Goal: Task Accomplishment & Management: Manage account settings

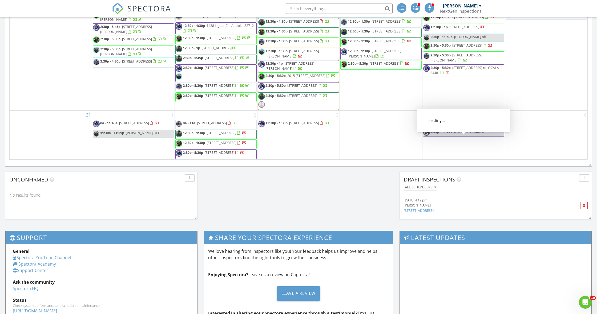
scroll to position [593, 0]
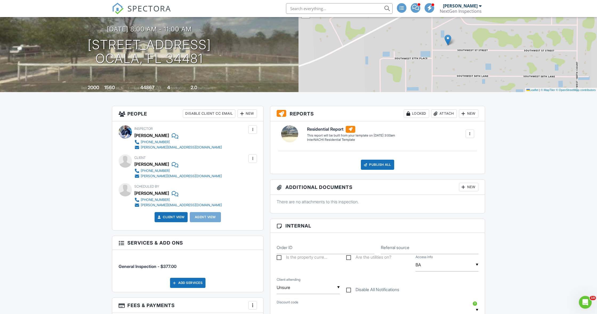
scroll to position [50, 0]
click at [251, 130] on div at bounding box center [252, 129] width 5 height 5
click at [222, 171] on li "Remove" at bounding box center [230, 172] width 47 height 13
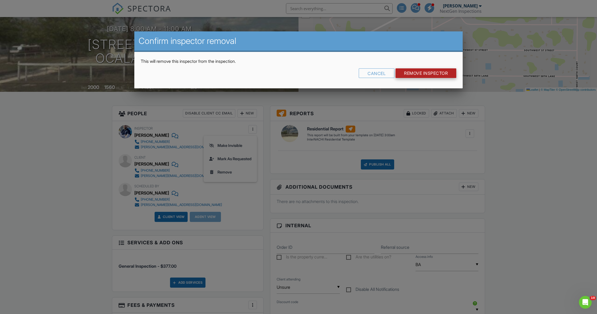
click at [408, 74] on input "Remove Inspector" at bounding box center [425, 73] width 61 height 10
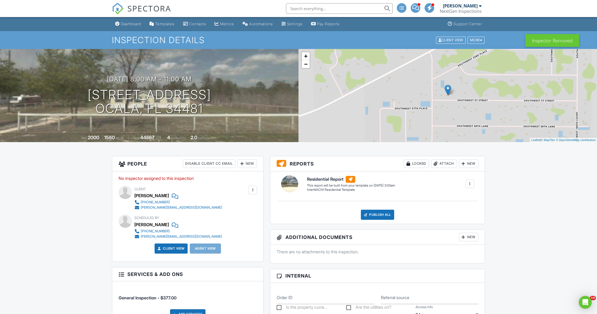
click at [247, 165] on div "New" at bounding box center [246, 164] width 19 height 9
click at [255, 180] on li "Inspector" at bounding box center [266, 179] width 52 height 13
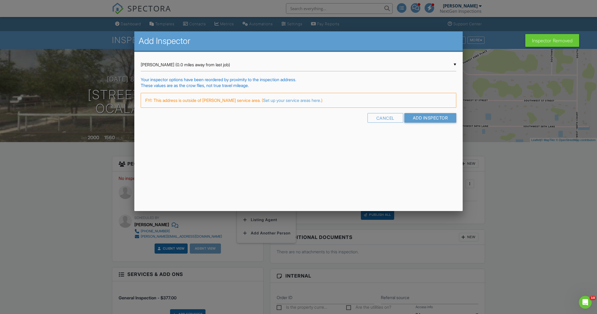
click at [214, 68] on div "▼ Brennen Schmick (0.0 miles away from last job) Brennen Schmick (0.0 miles awa…" at bounding box center [298, 64] width 315 height 13
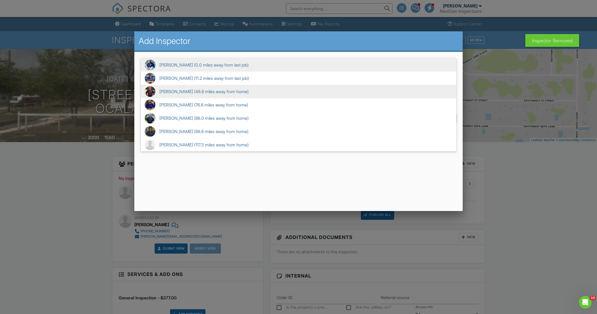
click at [208, 88] on span "David Stanier (48.6 miles away from home)" at bounding box center [298, 91] width 315 height 13
type input "David Stanier (48.6 miles away from home)"
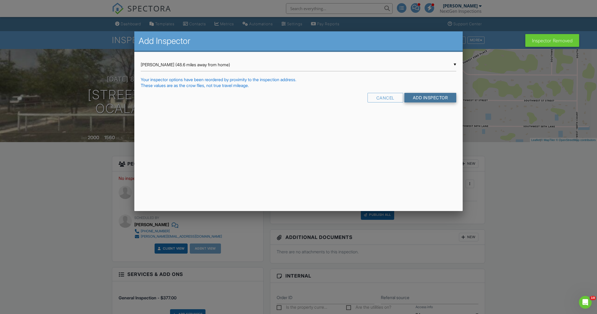
click at [426, 98] on input "Add Inspector" at bounding box center [430, 98] width 52 height 10
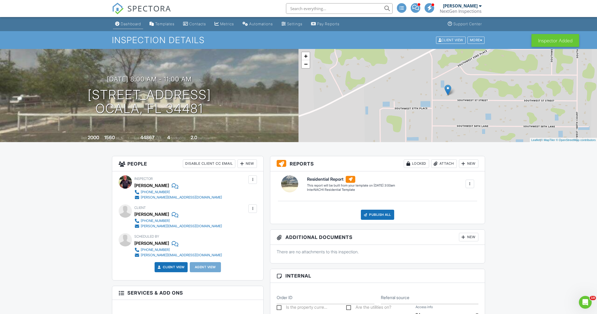
click at [124, 23] on div "Dashboard" at bounding box center [131, 24] width 20 height 5
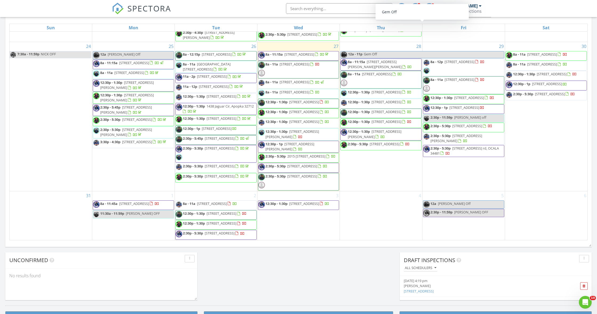
scroll to position [689, 0]
click at [230, 234] on span "2:30p - 5:30p 4203 SW 53rd Ln Rd, Ocala 34474" at bounding box center [210, 235] width 69 height 8
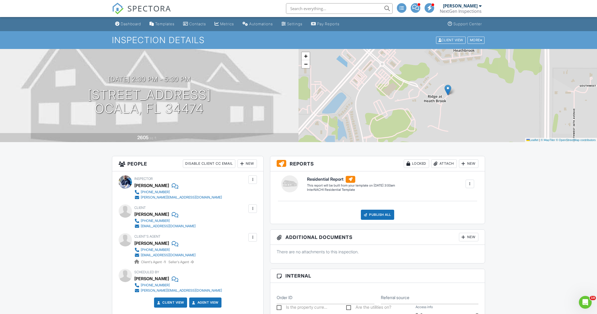
click at [253, 182] on div at bounding box center [252, 179] width 5 height 5
click at [226, 222] on li "Remove" at bounding box center [230, 222] width 47 height 13
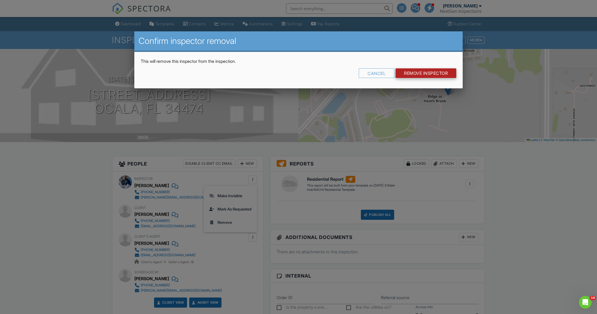
click at [421, 76] on input "Remove Inspector" at bounding box center [425, 73] width 61 height 10
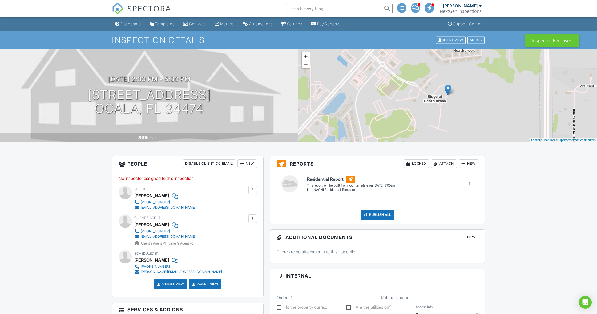
click at [249, 163] on div "New" at bounding box center [246, 164] width 19 height 9
click at [254, 180] on li "Inspector" at bounding box center [266, 179] width 52 height 13
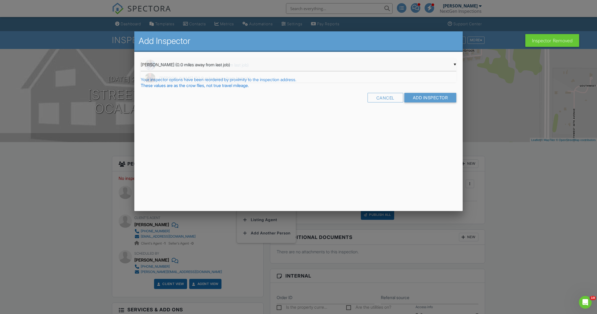
click at [214, 70] on div "▼ Brennen Schmick (0.0 miles away from last job) Brennen Schmick (0.0 miles awa…" at bounding box center [298, 64] width 315 height 13
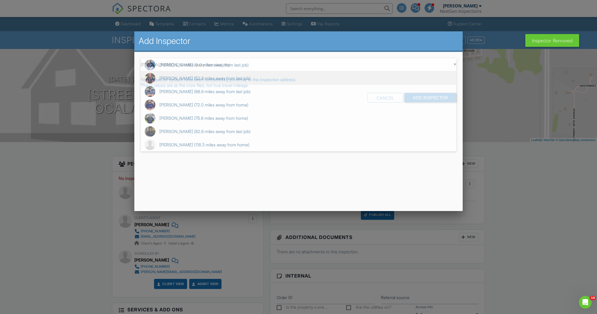
click at [209, 81] on span "David Stanier (52.9 miles away from last job)" at bounding box center [298, 78] width 315 height 13
type input "David Stanier (52.9 miles away from last job)"
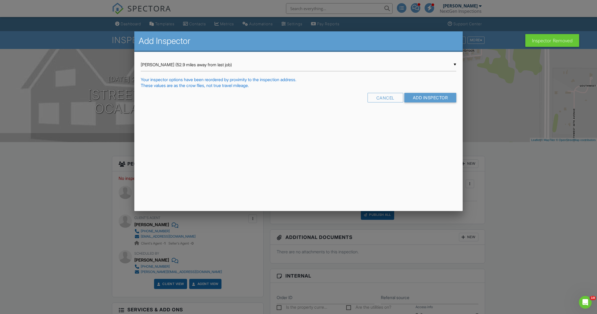
click at [413, 98] on input "Add Inspector" at bounding box center [430, 98] width 52 height 10
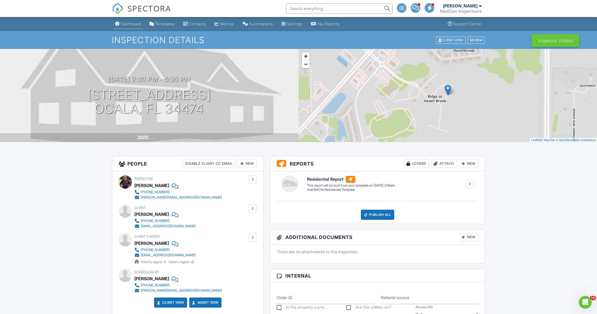
click at [127, 23] on div "Dashboard" at bounding box center [131, 24] width 20 height 5
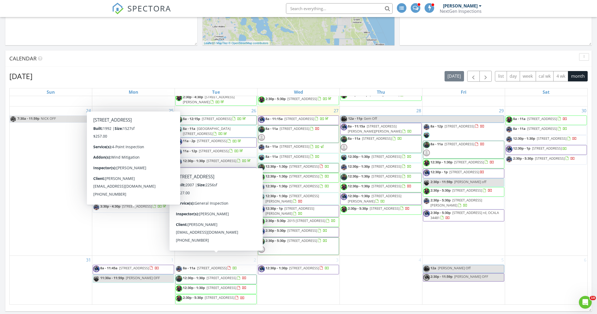
scroll to position [663, 0]
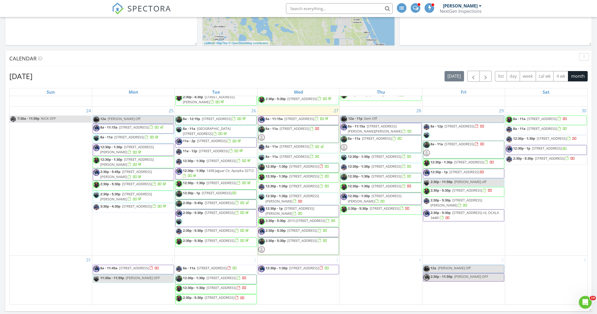
click at [6, 208] on div "August 2025 today list day week cal wk 4 wk month Sun Mon Tue Wed Thu Fri Sat 2…" at bounding box center [298, 188] width 586 height 242
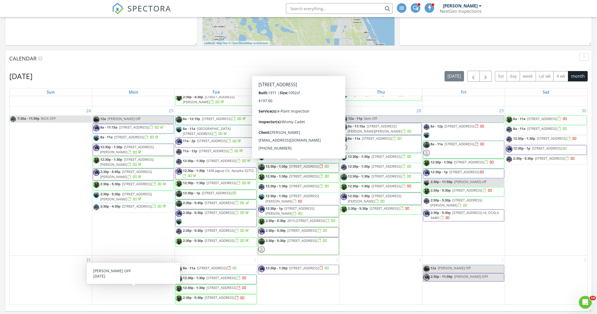
click at [466, 10] on div "NextGen Inspections" at bounding box center [461, 11] width 42 height 5
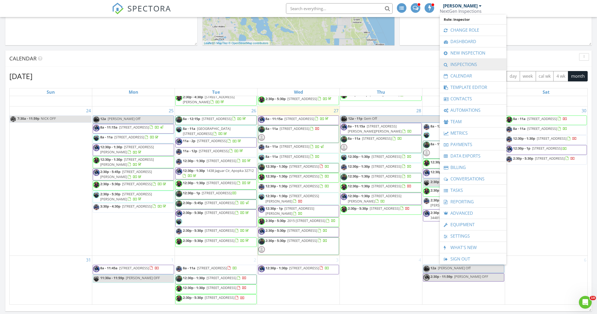
click at [462, 64] on link "Inspections" at bounding box center [472, 64] width 61 height 11
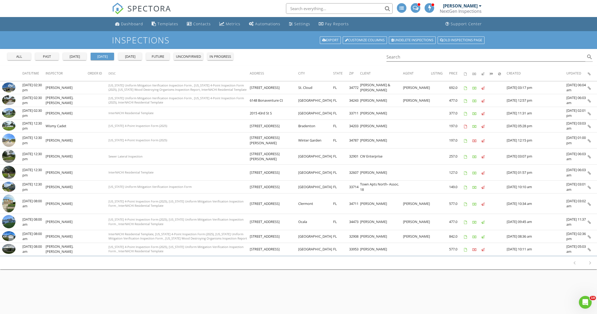
click at [18, 57] on div "all" at bounding box center [19, 56] width 19 height 5
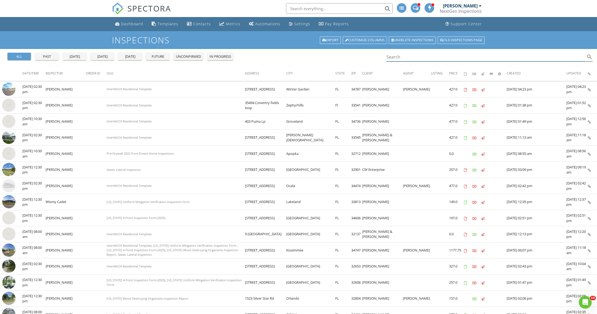
click at [420, 58] on input "Search" at bounding box center [485, 57] width 199 height 9
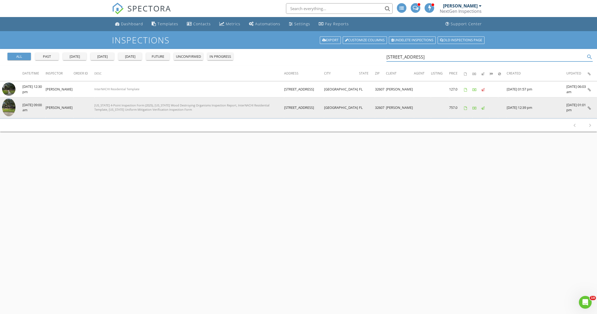
type input "8305 sw 16th"
click at [11, 106] on img at bounding box center [8, 108] width 13 height 18
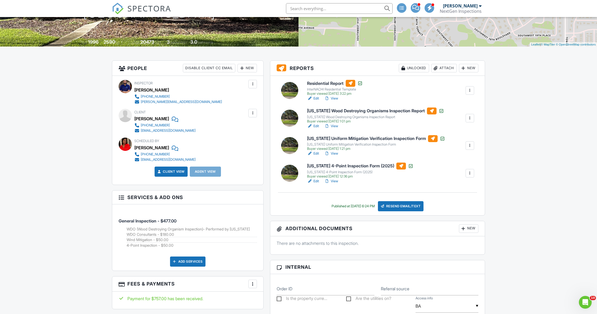
scroll to position [97, 0]
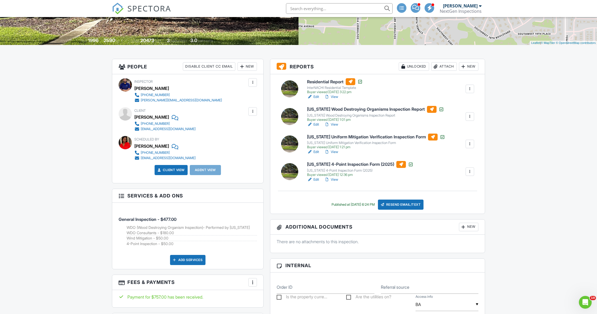
click at [338, 181] on link "View" at bounding box center [331, 179] width 14 height 5
click at [402, 203] on div "Resend Email/Text" at bounding box center [401, 205] width 46 height 10
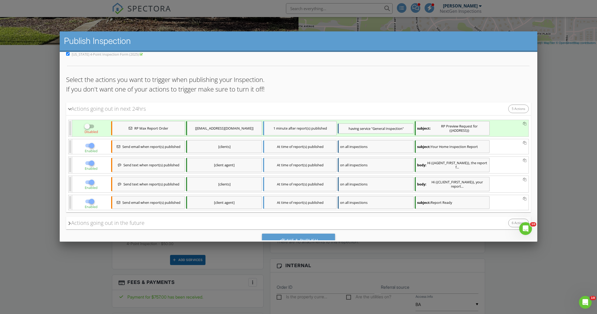
scroll to position [52, 0]
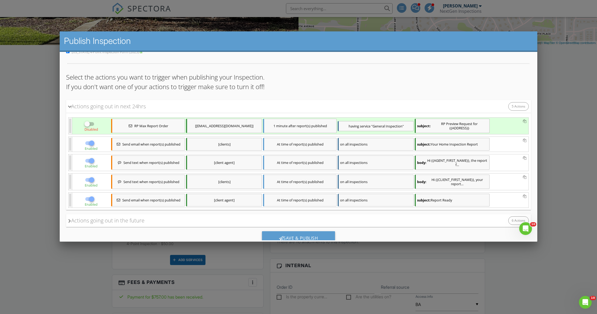
click at [93, 161] on div at bounding box center [91, 160] width 9 height 9
checkbox input "false"
click at [91, 200] on div at bounding box center [91, 199] width 9 height 9
checkbox input "false"
click at [152, 145] on span "Send email when report(s) published" at bounding box center [151, 144] width 58 height 4
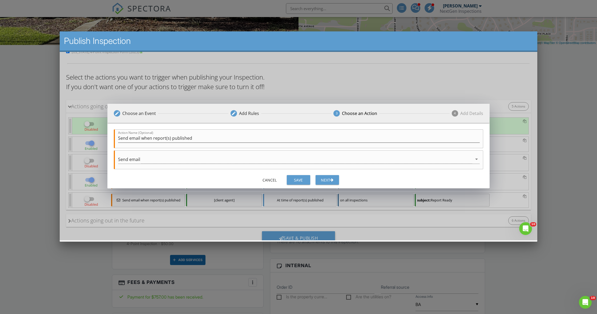
click at [326, 181] on div "Next" at bounding box center [327, 180] width 15 height 6
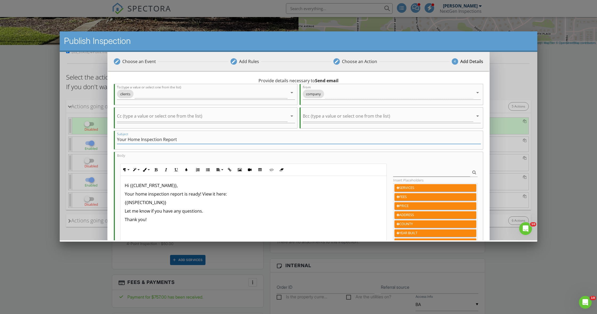
click at [162, 140] on input "Your Home Inspection Report" at bounding box center [299, 139] width 364 height 9
type input "Updated 4-point Report"
click at [169, 195] on p "Your home inspection report is ready! View it here:" at bounding box center [253, 194] width 257 height 6
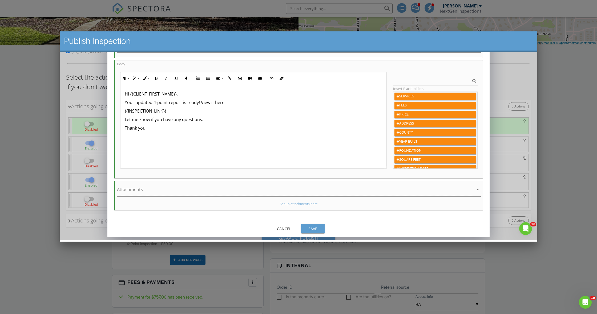
scroll to position [92, 0]
click at [309, 228] on div "Save" at bounding box center [312, 229] width 15 height 6
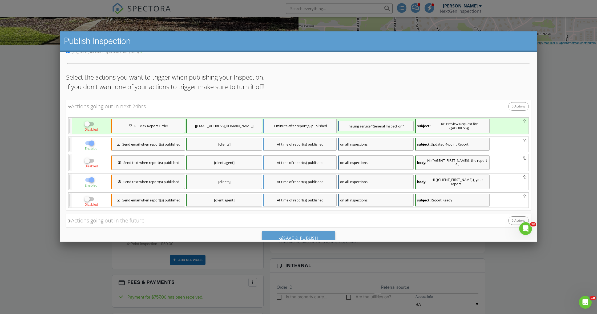
click at [153, 180] on span "Send text when report(s) published" at bounding box center [151, 182] width 56 height 4
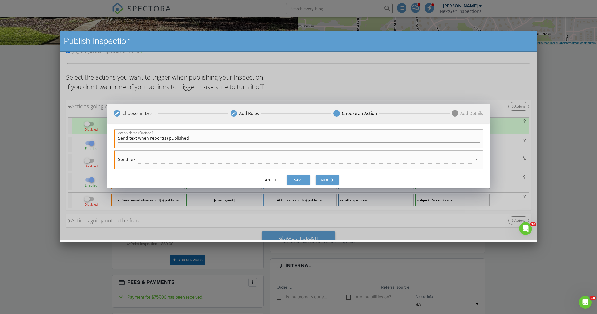
click at [326, 179] on div "Next" at bounding box center [327, 180] width 15 height 6
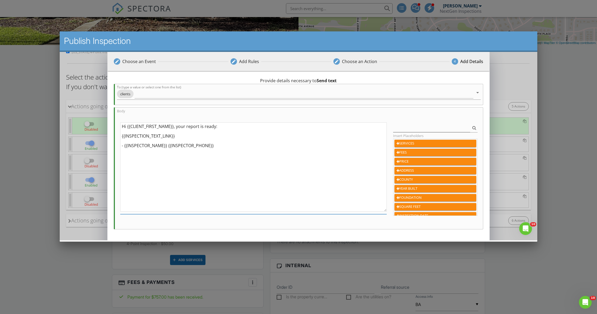
click at [188, 130] on textarea "Hi {{CLIENT_FIRST_NAME}}, your report is ready: {{INSPECTION_TEXT_LINK}} - {{IN…" at bounding box center [253, 167] width 266 height 89
click at [186, 128] on textarea "Hi {{CLIENT_FIRST_NAME}}, your report is ready: {{INSPECTION_TEXT_LINK}} - {{IN…" at bounding box center [253, 167] width 266 height 89
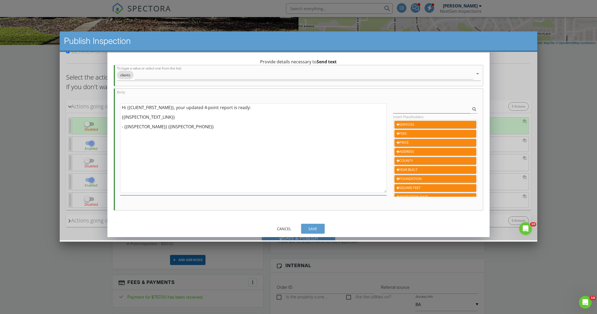
scroll to position [19, 0]
type textarea "Hi {{CLIENT_FIRST_NAME}}, your updated 4-point report is ready: {{INSPECTION_TE…"
click at [318, 228] on div "Save" at bounding box center [312, 229] width 15 height 6
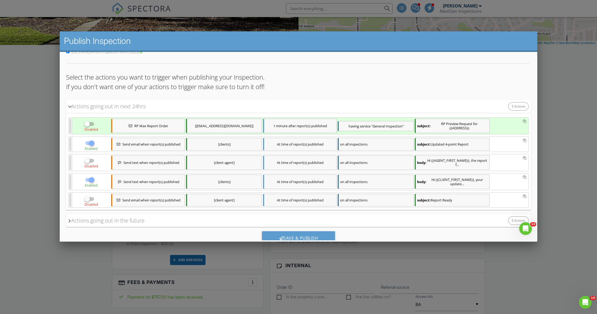
click at [73, 222] on div "Actions going out in the future" at bounding box center [106, 221] width 76 height 8
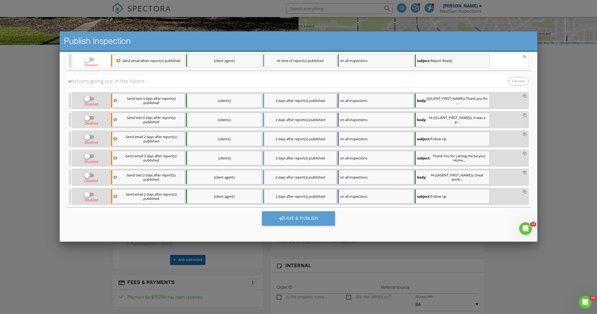
scroll to position [192, 0]
click at [288, 220] on div "Save & Publish" at bounding box center [298, 219] width 73 height 14
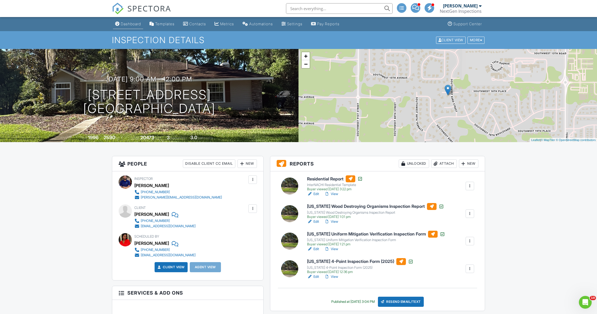
click at [128, 24] on div "Dashboard" at bounding box center [131, 24] width 20 height 5
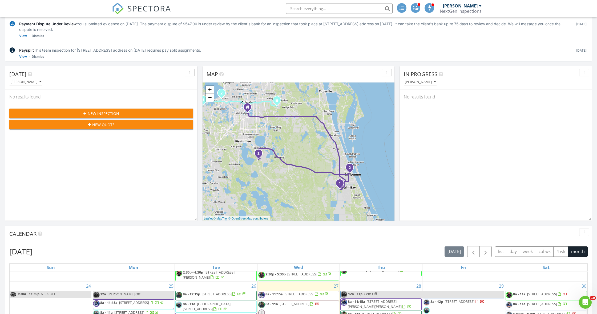
scroll to position [92, 0]
click at [210, 100] on link "−" at bounding box center [210, 98] width 8 height 8
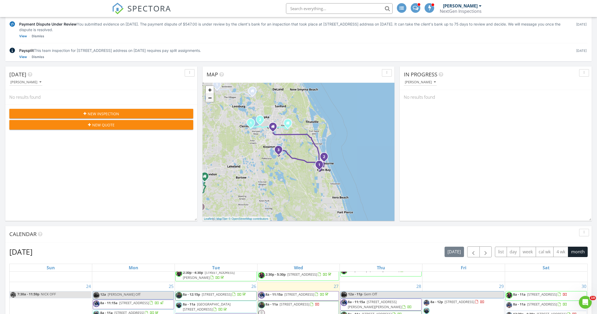
click at [210, 100] on link "−" at bounding box center [210, 98] width 8 height 8
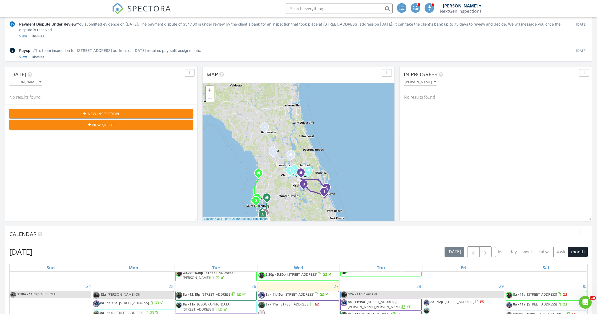
click at [248, 153] on div "1 2 1 2 1 2 1 2 1 2 3 1 2 3 + − I [GEOGRAPHIC_DATA], [GEOGRAPHIC_DATA], I 75 12…" at bounding box center [298, 152] width 192 height 138
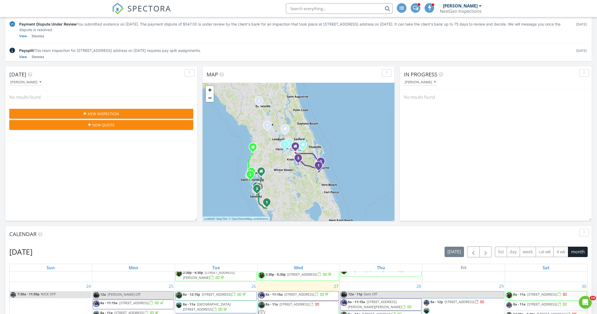
click at [249, 113] on div "1 2 1 2 1 2 1 2 1 2 3 1 2 3 + − I [GEOGRAPHIC_DATA], [GEOGRAPHIC_DATA], I 75 12…" at bounding box center [298, 152] width 192 height 138
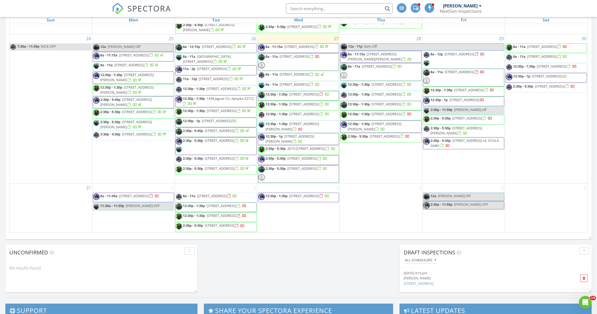
scroll to position [676, 0]
